Goal: Manage account settings

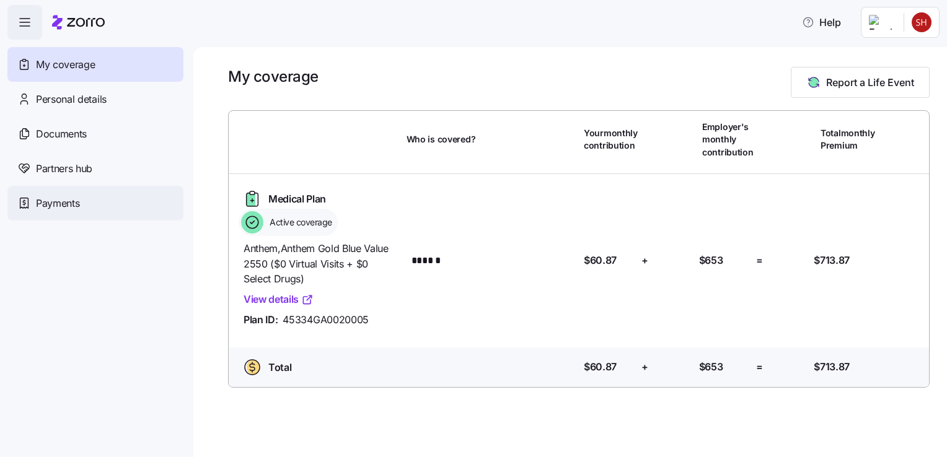
click at [66, 205] on span "Payments" at bounding box center [57, 203] width 43 height 15
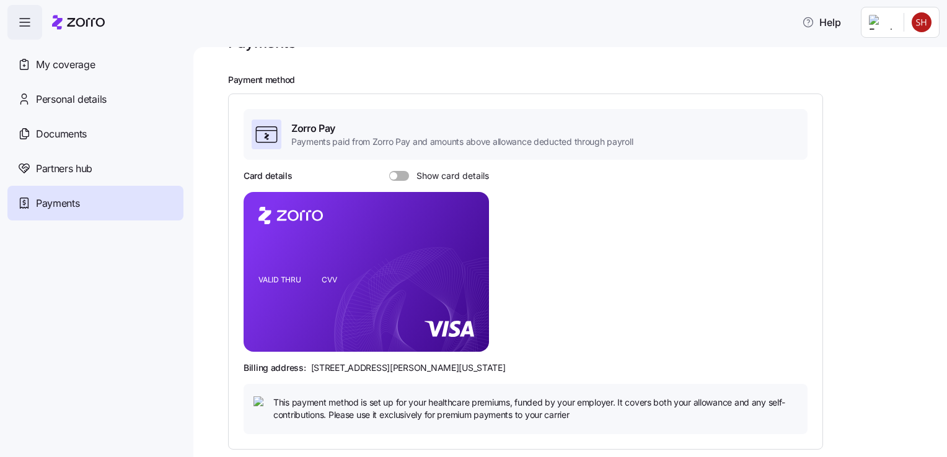
scroll to position [40, 0]
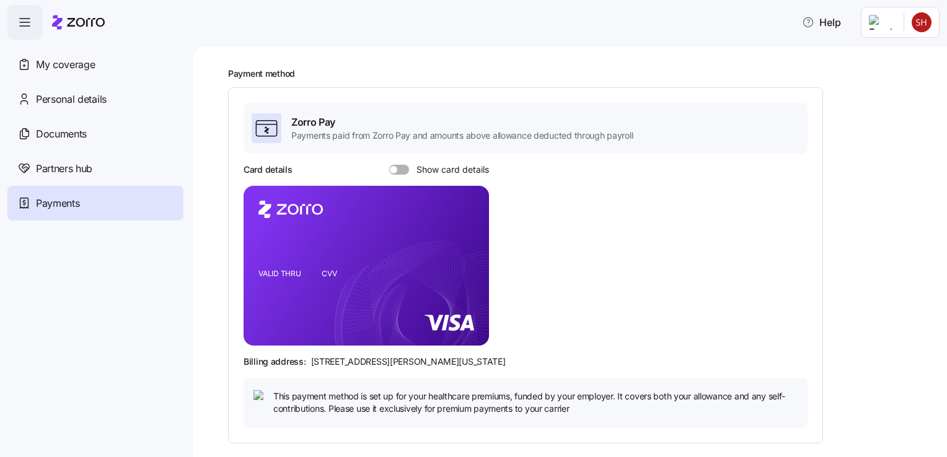
click at [403, 170] on span at bounding box center [403, 170] width 12 height 10
click at [389, 165] on input "Show card details" at bounding box center [389, 165] width 0 height 0
